Goal: Information Seeking & Learning: Learn about a topic

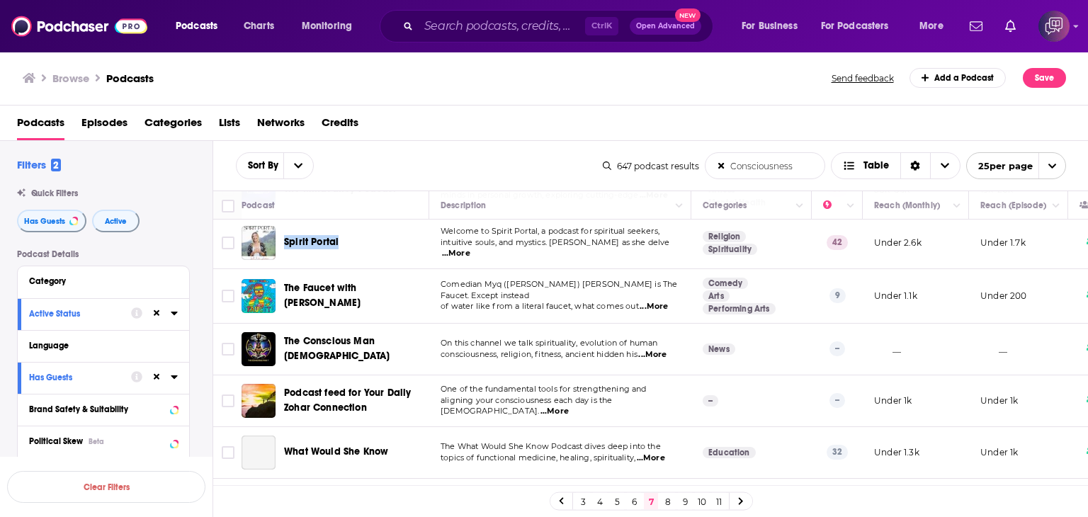
scroll to position [921, 0]
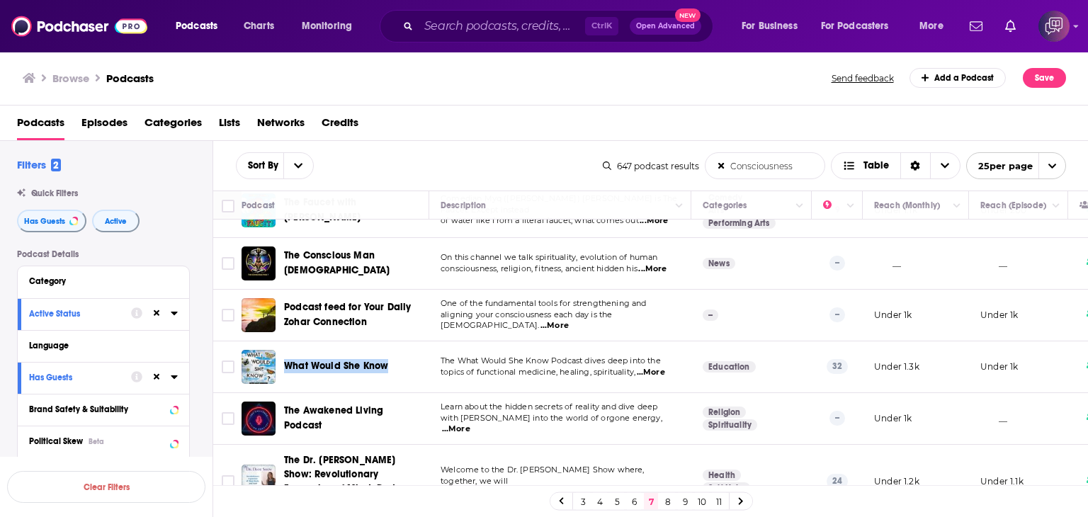
drag, startPoint x: 282, startPoint y: 346, endPoint x: 395, endPoint y: 348, distance: 113.3
click at [395, 350] on div "What Would She Know" at bounding box center [336, 367] width 190 height 34
copy span "What Would She Know"
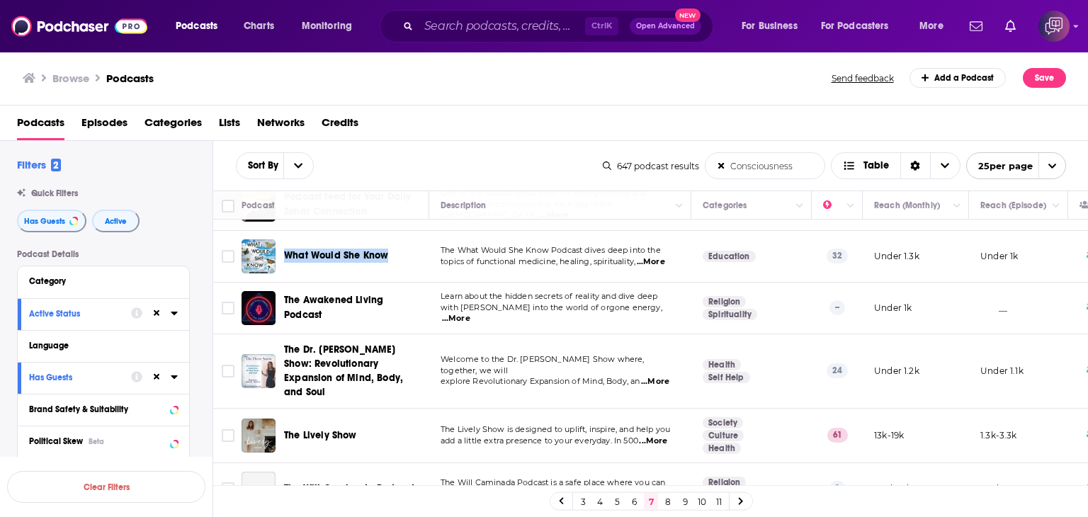
scroll to position [1062, 0]
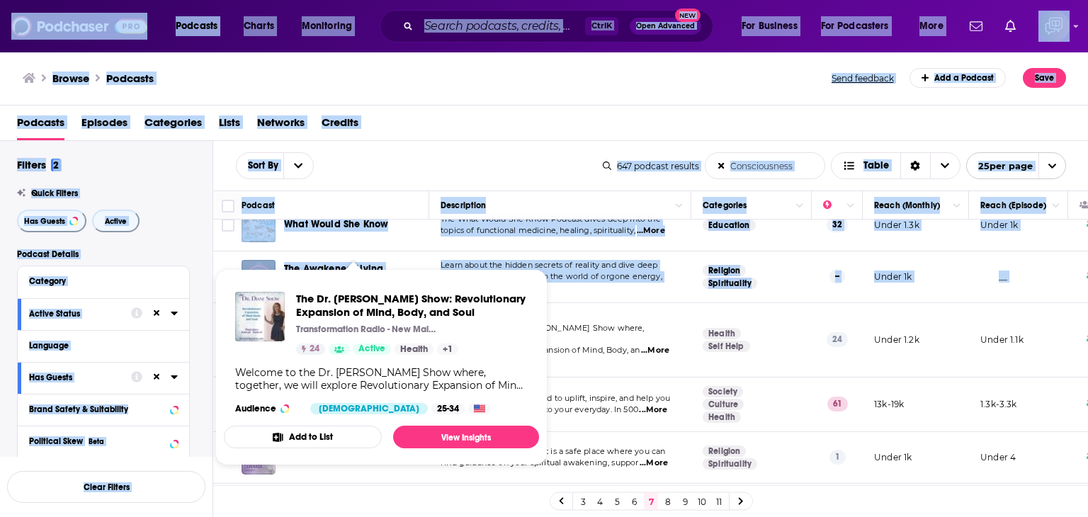
drag, startPoint x: 282, startPoint y: 307, endPoint x: 379, endPoint y: 305, distance: 97.0
click at [375, 307] on div "Podcasts Charts Monitoring Ctrl K Open Advanced New For Business For Podcasters…" at bounding box center [544, 258] width 1088 height 517
click at [353, 284] on div "The Dr. [PERSON_NAME] Show: Revolutionary Expansion of Mind, Body, and Soul Tra…" at bounding box center [381, 352] width 315 height 145
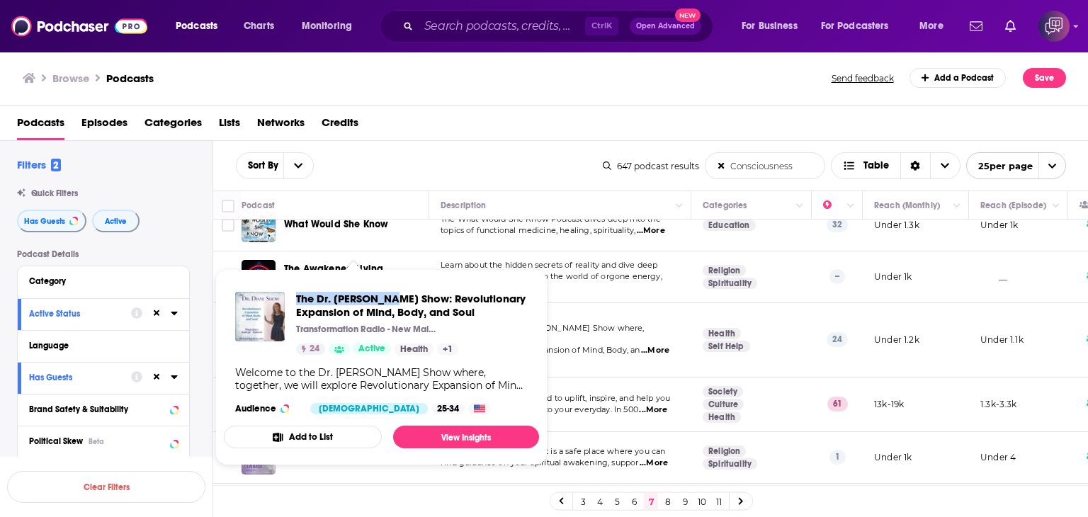
drag, startPoint x: 294, startPoint y: 285, endPoint x: 392, endPoint y: 291, distance: 97.9
click at [392, 291] on div "The Dr. [PERSON_NAME] Show: Revolutionary Expansion of Mind, Body, and Soul Tra…" at bounding box center [381, 352] width 315 height 145
copy span "The Dr. [PERSON_NAME] Show"
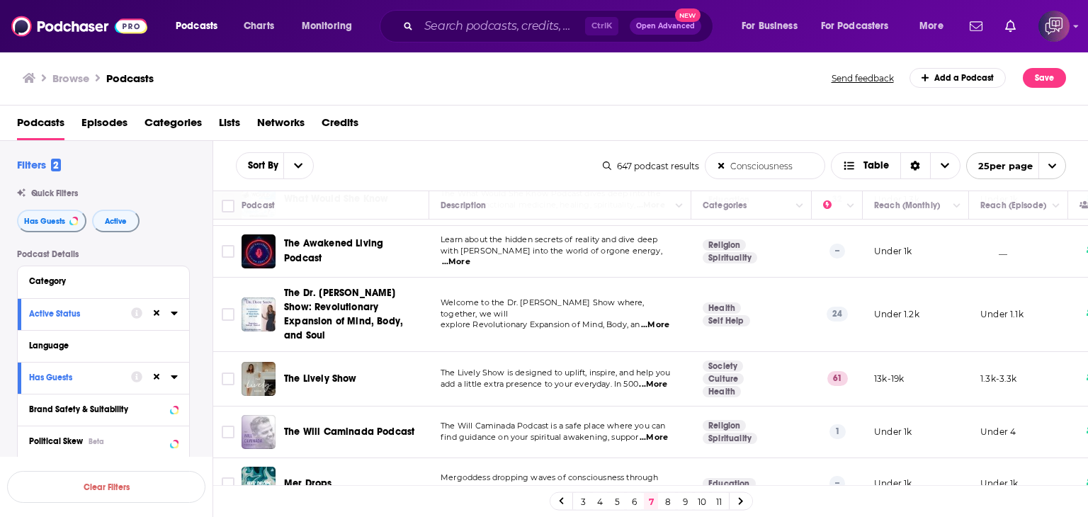
scroll to position [1102, 0]
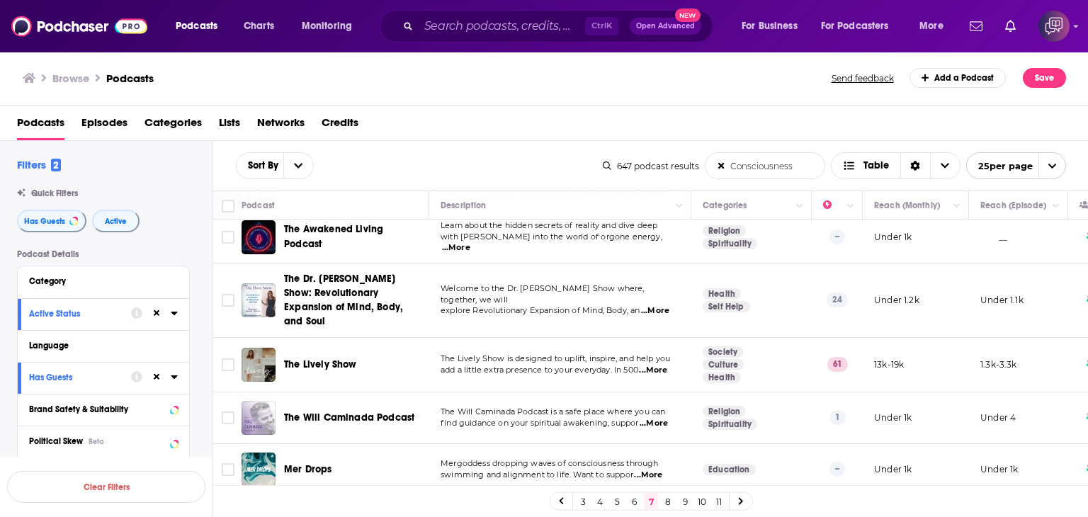
click at [664, 365] on span "...More" at bounding box center [653, 370] width 28 height 11
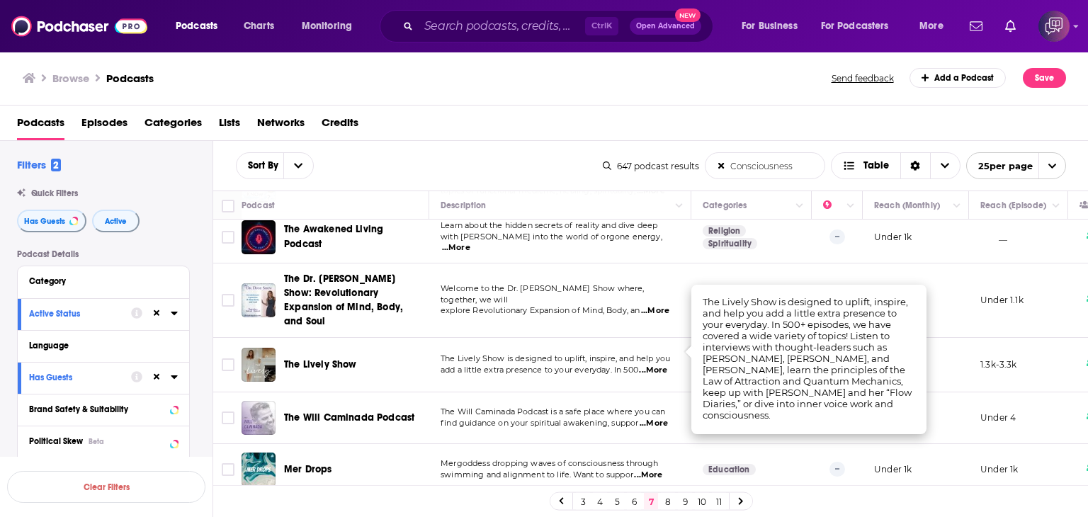
click at [303, 348] on div "The Lively Show" at bounding box center [357, 365] width 147 height 34
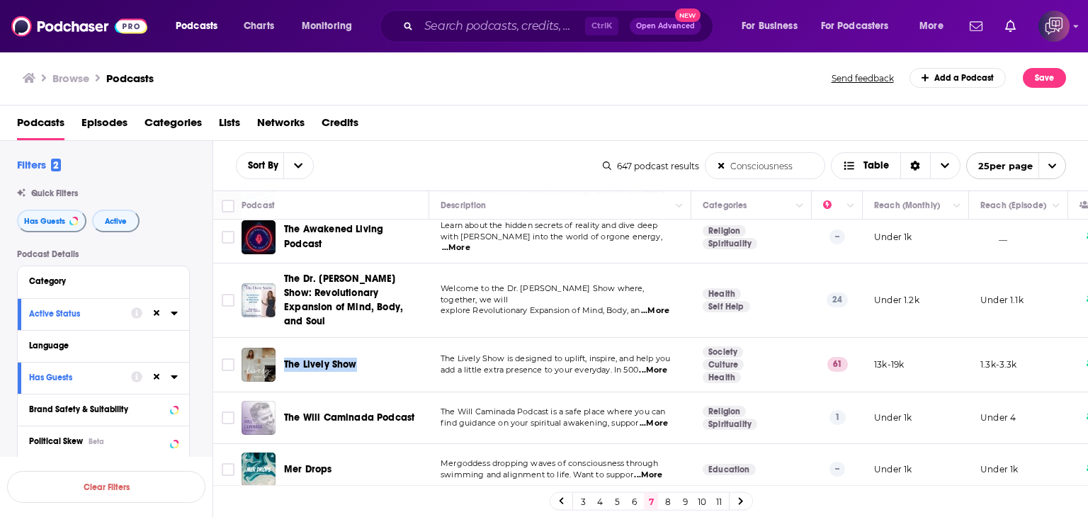
drag, startPoint x: 283, startPoint y: 322, endPoint x: 373, endPoint y: 330, distance: 90.3
click at [373, 338] on td "The Lively Show" at bounding box center [335, 365] width 188 height 55
copy span "The Lively Show"
click at [669, 502] on link "8" at bounding box center [668, 501] width 14 height 17
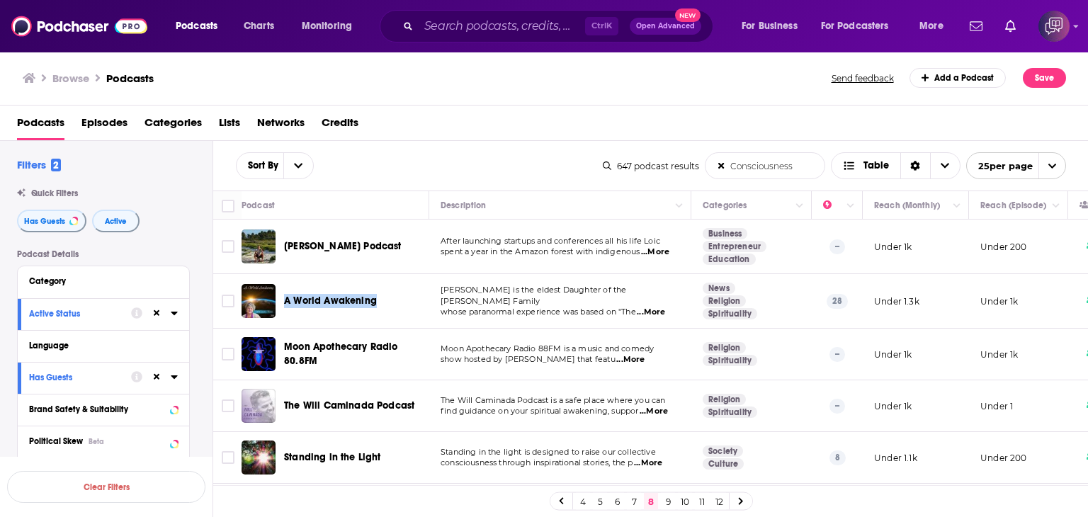
drag, startPoint x: 282, startPoint y: 288, endPoint x: 384, endPoint y: 295, distance: 102.2
click at [384, 295] on div "A World Awakening" at bounding box center [336, 301] width 190 height 34
copy span "A World Awakening"
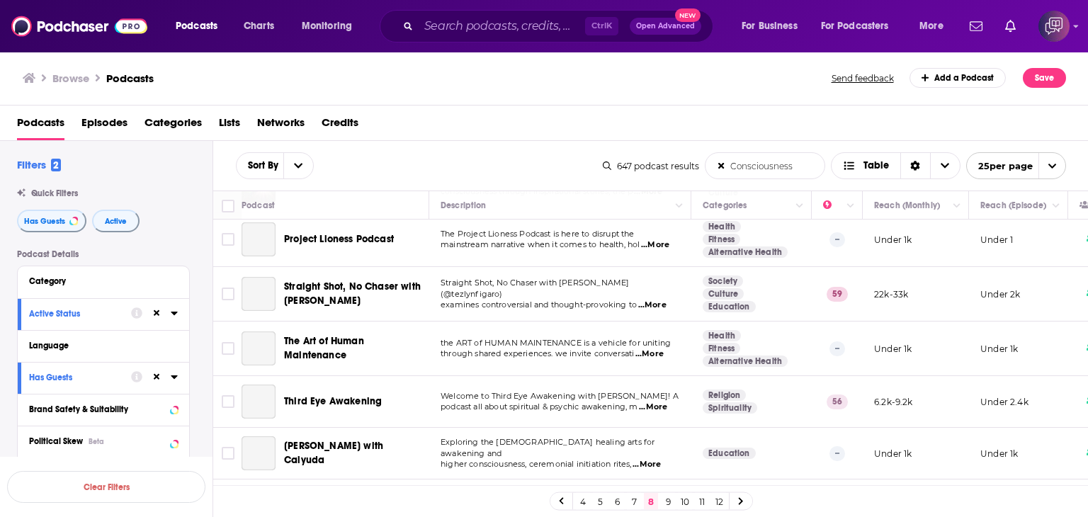
scroll to position [283, 0]
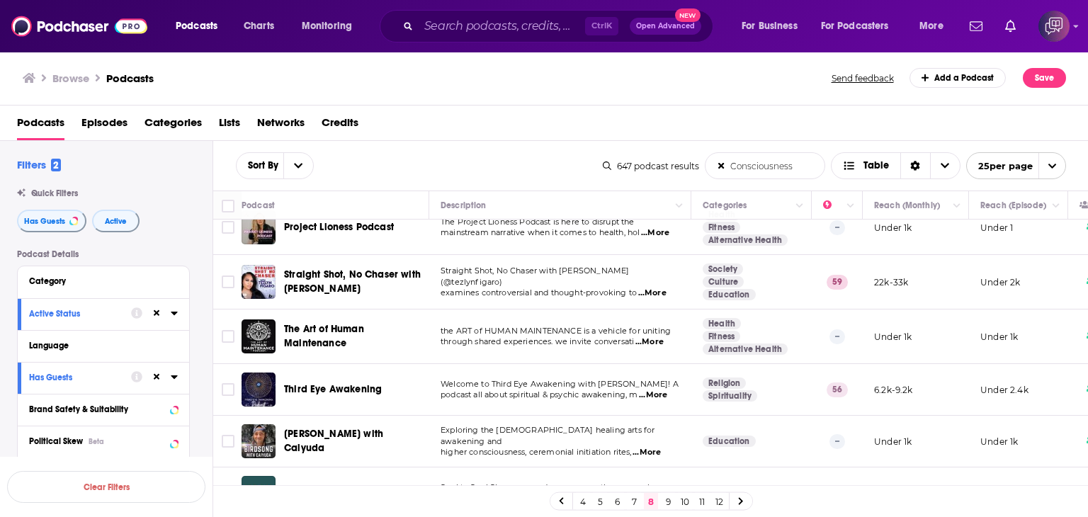
click at [661, 288] on span "...More" at bounding box center [652, 293] width 28 height 11
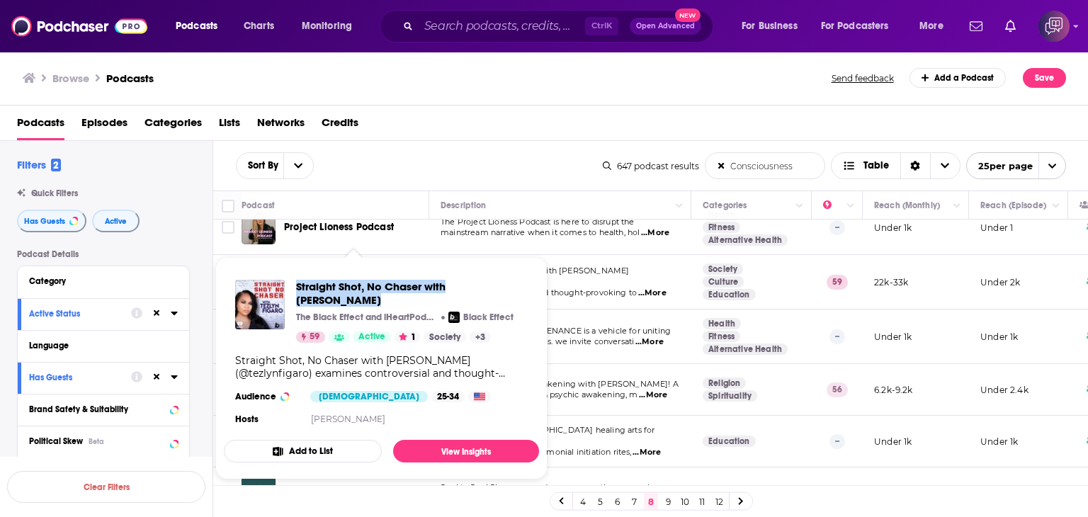
drag, startPoint x: 293, startPoint y: 273, endPoint x: 516, endPoint y: 273, distance: 222.4
click at [516, 273] on div "Straight Shot, No Chaser with [PERSON_NAME] The Black Effect and iHeartPodcasts…" at bounding box center [381, 353] width 315 height 171
copy span "Straight Shot, No Chaser with [PERSON_NAME]"
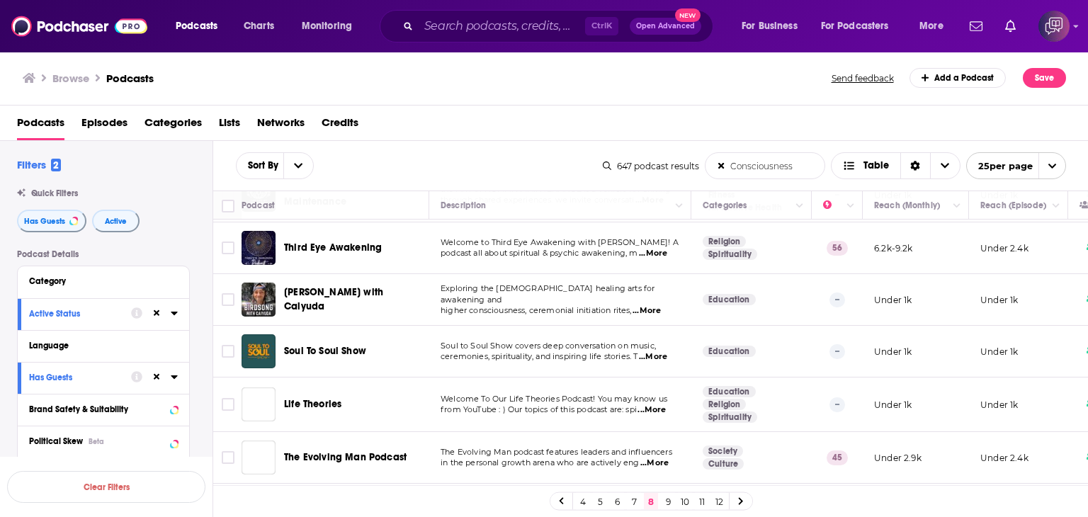
scroll to position [354, 0]
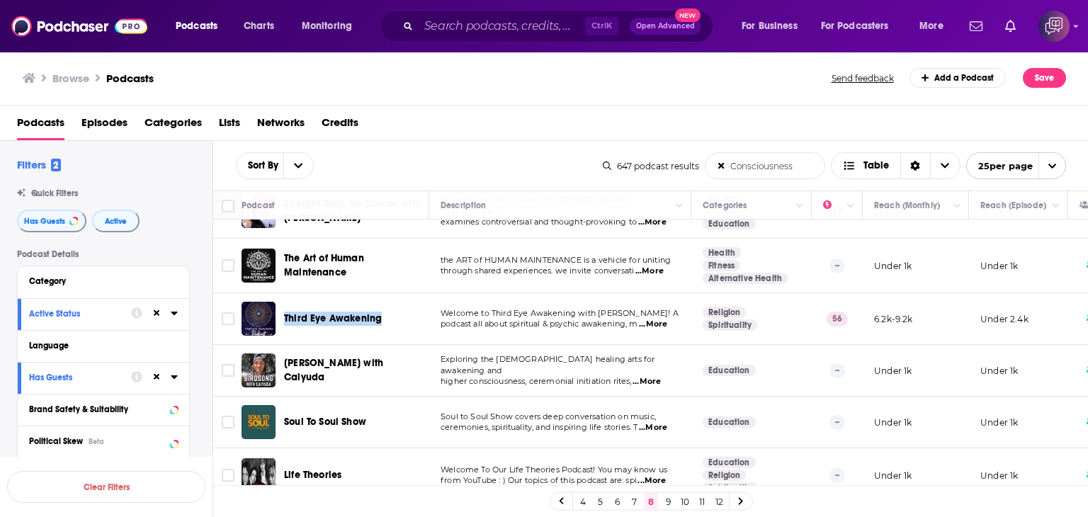
drag, startPoint x: 314, startPoint y: 306, endPoint x: 391, endPoint y: 307, distance: 76.5
click at [391, 307] on td "Third Eye Awakening" at bounding box center [335, 319] width 188 height 52
copy span "Third Eye Awakening"
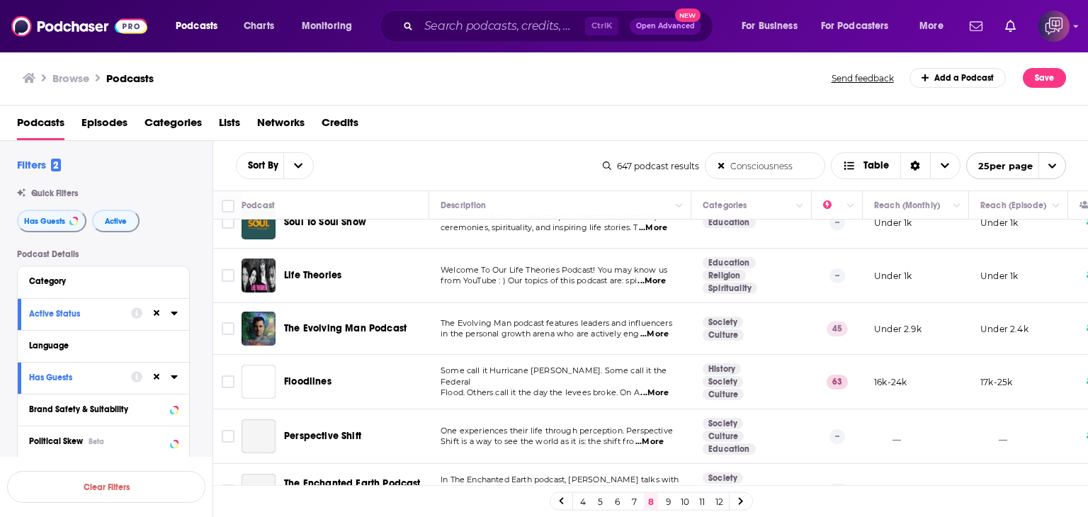
scroll to position [567, 0]
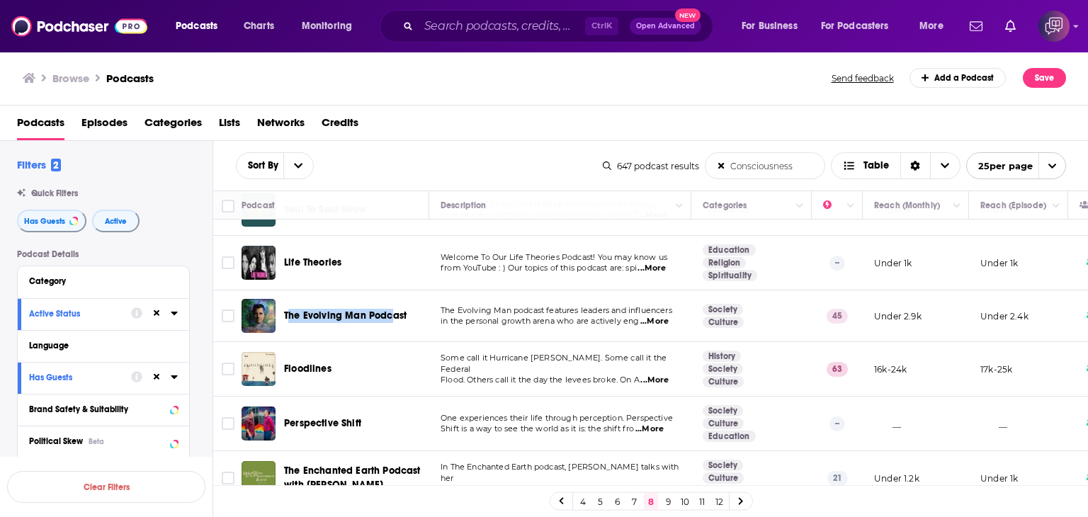
drag, startPoint x: 294, startPoint y: 302, endPoint x: 390, endPoint y: 302, distance: 96.3
click at [390, 302] on div "The Evolving Man Podcast" at bounding box center [357, 316] width 147 height 34
click at [652, 321] on span "...More" at bounding box center [654, 321] width 28 height 11
drag, startPoint x: 288, startPoint y: 298, endPoint x: 372, endPoint y: 291, distance: 84.6
click at [372, 291] on td "The Evolving Man Podcast" at bounding box center [335, 316] width 188 height 52
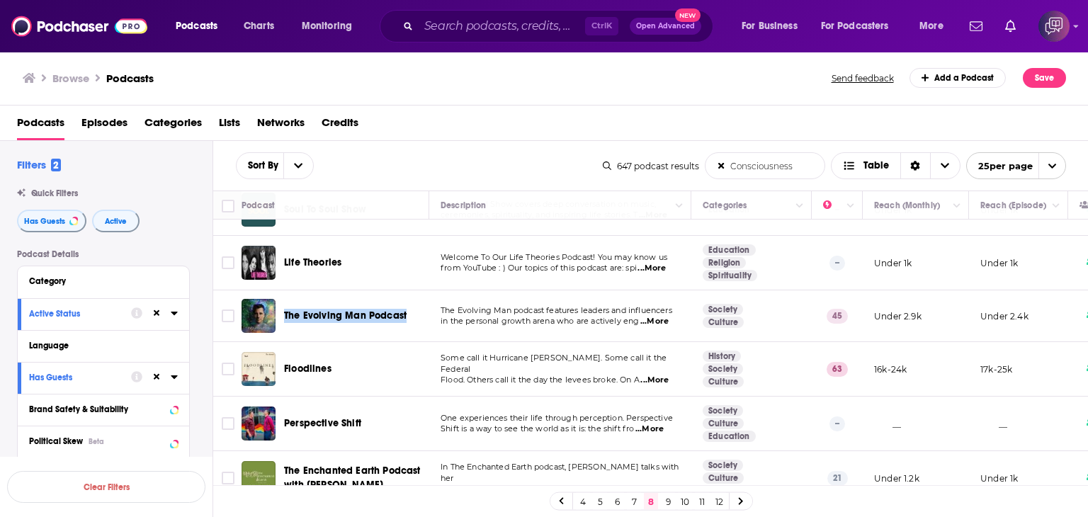
drag, startPoint x: 285, startPoint y: 298, endPoint x: 433, endPoint y: 300, distance: 148.0
click at [433, 300] on tr "The Evolving Man Podcast The Evolving Man podcast features leaders and influenc…" at bounding box center [745, 316] width 1065 height 52
copy span "The Evolving Man Podcast"
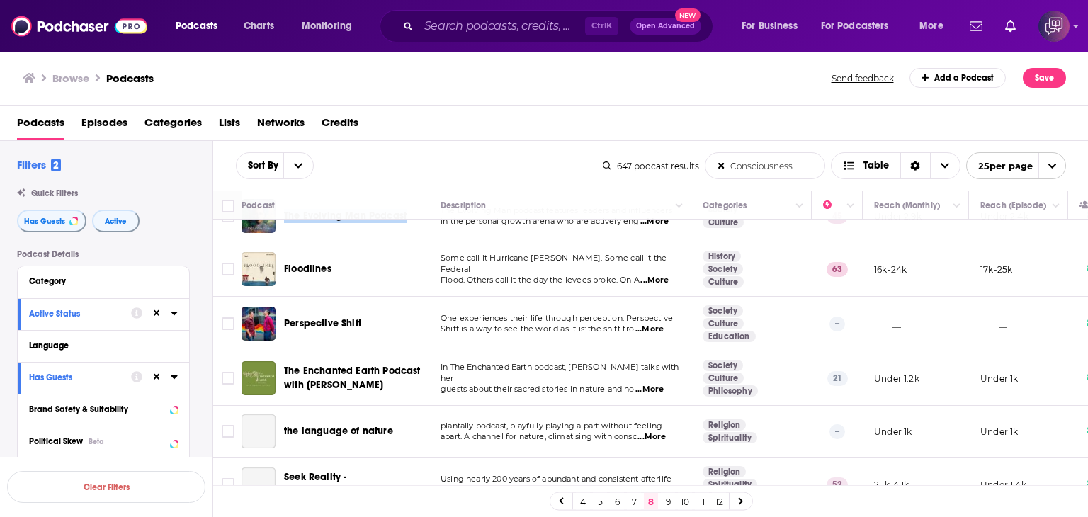
scroll to position [779, 0]
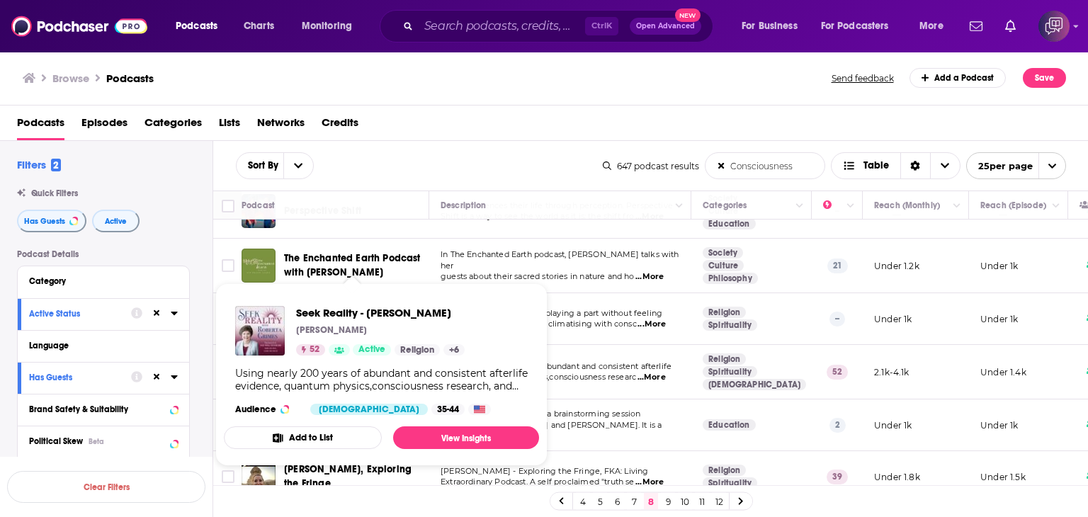
drag, startPoint x: 295, startPoint y: 304, endPoint x: 459, endPoint y: 300, distance: 163.7
click at [459, 300] on div "Seek Reality - [PERSON_NAME] [PERSON_NAME] 52 Active Religion + 6 Using nearly …" at bounding box center [381, 361] width 315 height 132
copy span "Seek Reality - [PERSON_NAME]"
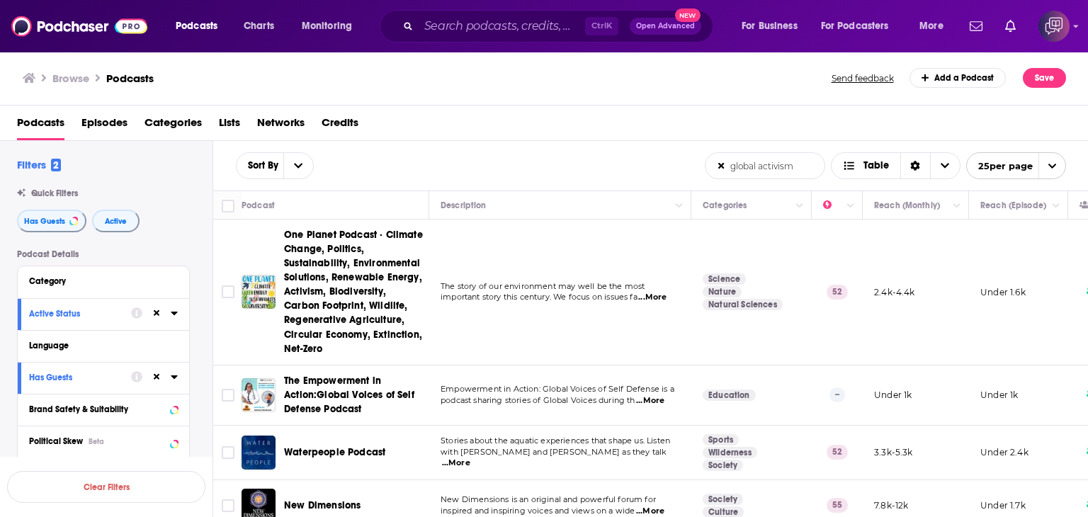
scroll to position [212, 0]
